Goal: Navigation & Orientation: Find specific page/section

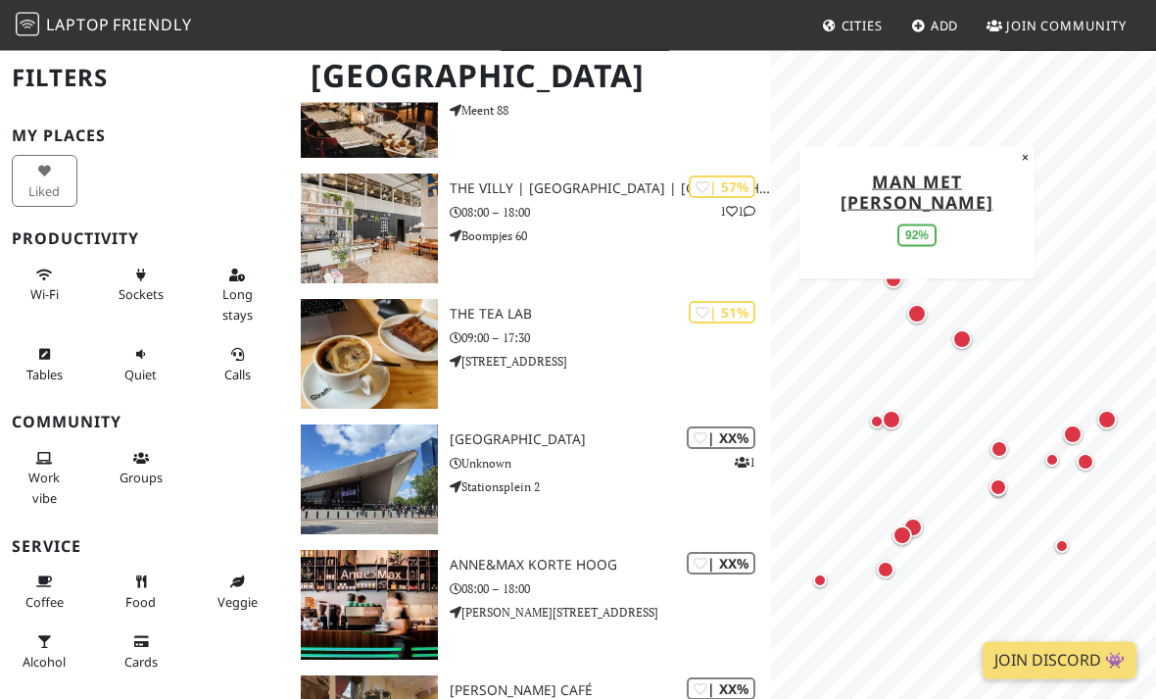
scroll to position [1602, 0]
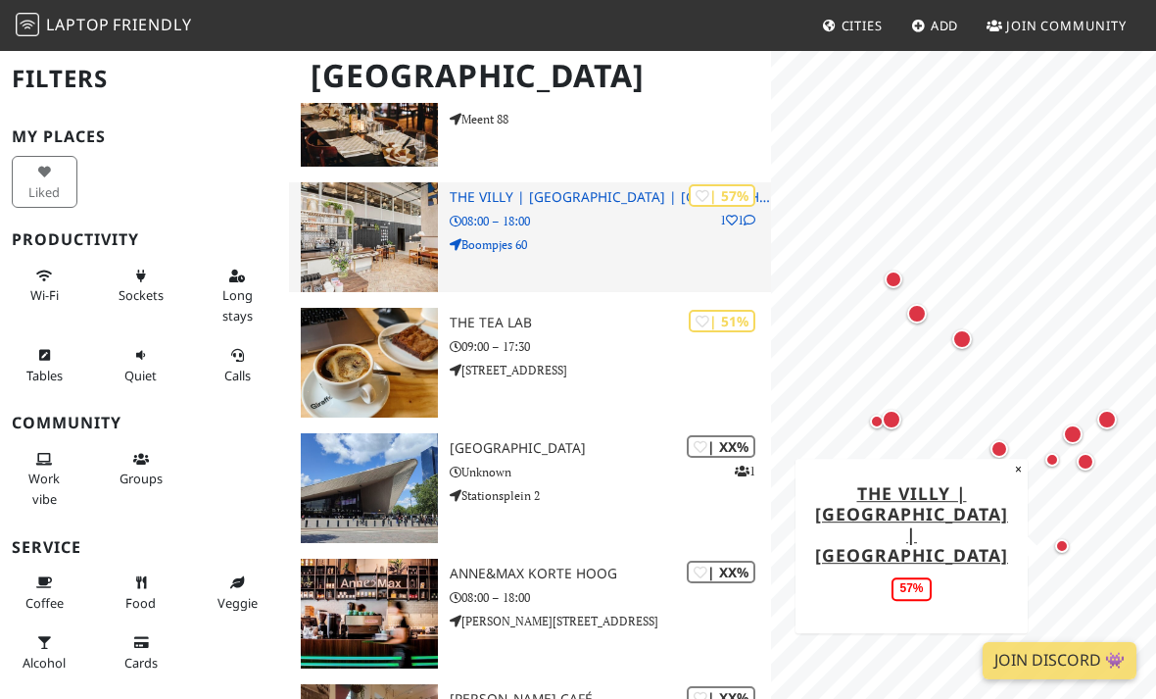
click at [752, 222] on icon at bounding box center [750, 221] width 12 height 12
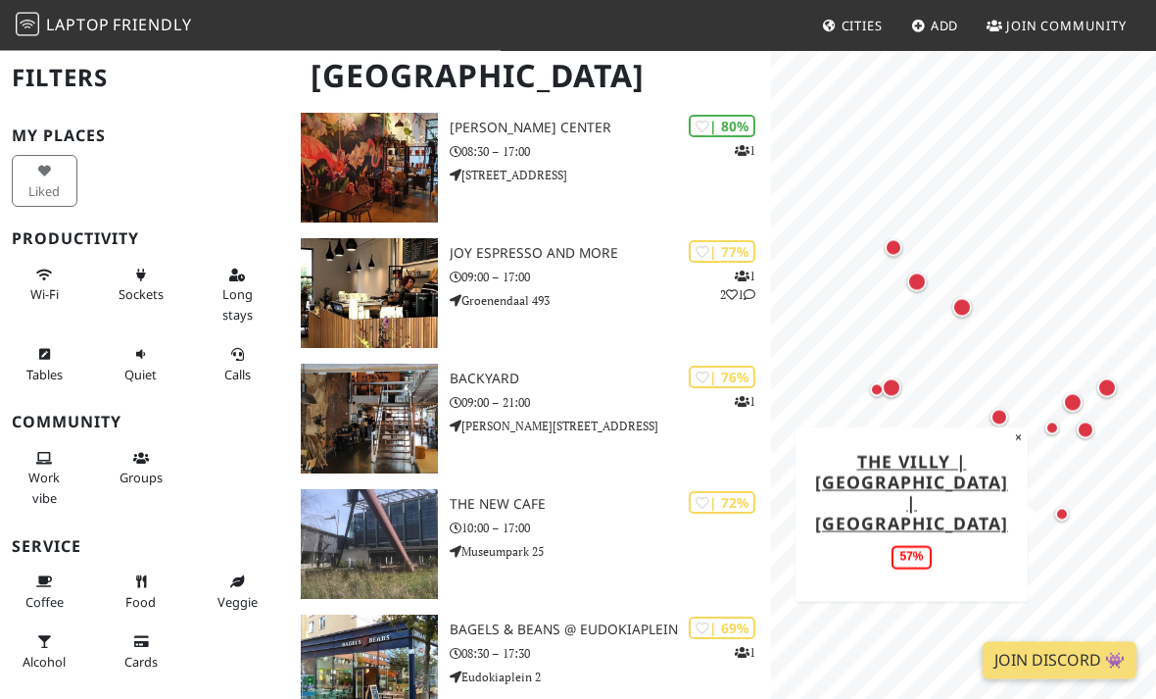
scroll to position [918, 0]
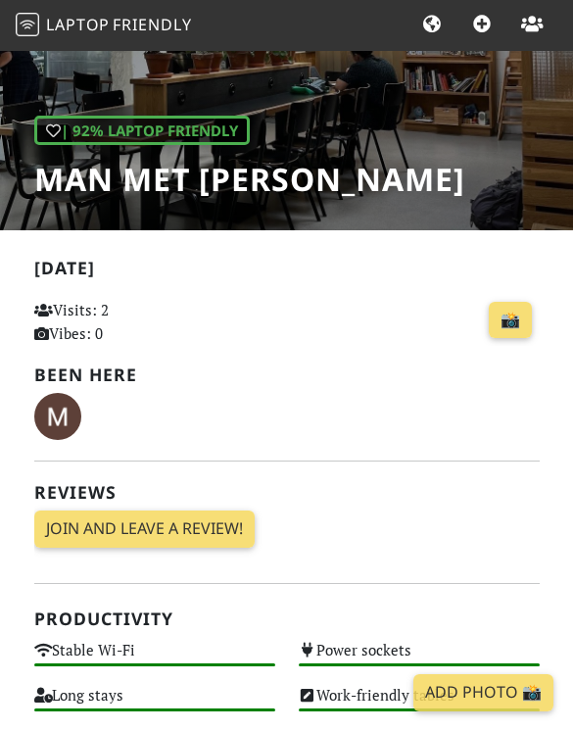
scroll to position [225, 0]
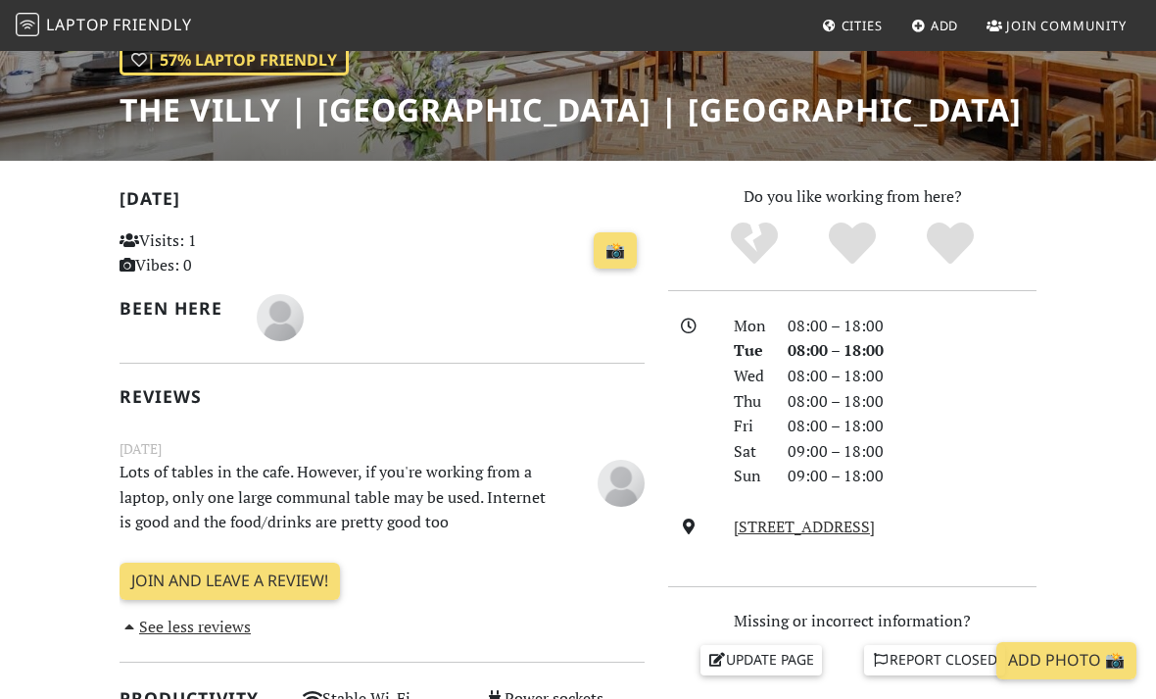
scroll to position [295, 0]
